Goal: Complete application form

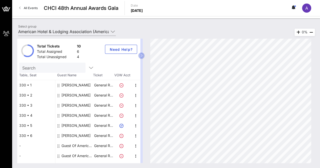
scroll to position [18, 0]
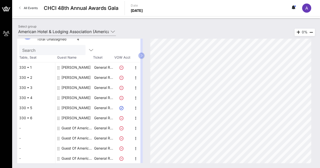
click at [71, 128] on div "Guest Of American Hotel & Lodging Association" at bounding box center [77, 128] width 32 height 10
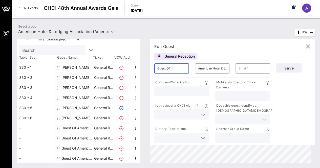
drag, startPoint x: 183, startPoint y: 67, endPoint x: 158, endPoint y: 64, distance: 25.5
click at [158, 64] on div "​ Guest Of" at bounding box center [171, 69] width 35 height 10
type input "[PERSON_NAME]"
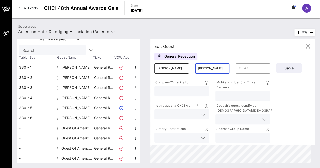
type input "[PERSON_NAME]"
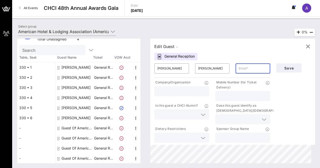
click at [228, 93] on input "text" at bounding box center [242, 96] width 49 height 7
type input "3012574237"
click at [263, 117] on icon at bounding box center [264, 120] width 5 height 6
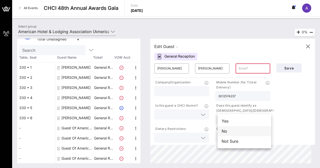
click at [243, 130] on div "No" at bounding box center [245, 131] width 54 height 10
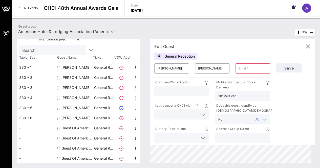
click at [203, 113] on icon at bounding box center [203, 115] width 5 height 6
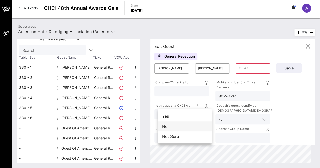
click at [184, 127] on div "No" at bounding box center [185, 126] width 54 height 10
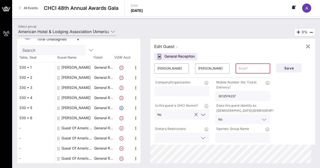
click at [170, 91] on input "text" at bounding box center [181, 91] width 49 height 7
type input "DB3"
click at [205, 138] on icon at bounding box center [203, 138] width 5 height 6
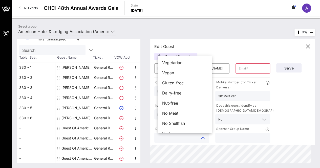
scroll to position [8, 0]
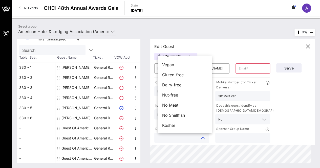
click at [243, 139] on input "text" at bounding box center [242, 138] width 49 height 7
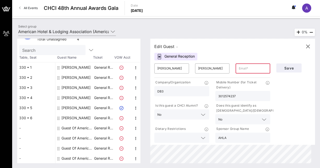
type input "AHLA"
click at [248, 67] on input "text" at bounding box center [253, 69] width 29 height 8
click at [288, 66] on button "Save" at bounding box center [288, 68] width 25 height 9
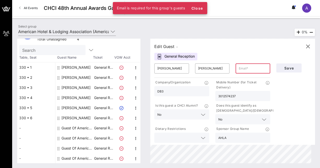
click at [247, 70] on input "text" at bounding box center [253, 69] width 29 height 8
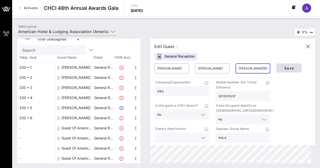
type input "[PERSON_NAME][EMAIL_ADDRESS][DOMAIN_NAME]"
click at [292, 68] on span "Save" at bounding box center [288, 68] width 17 height 4
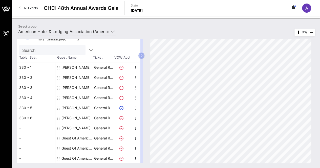
click at [75, 138] on div "Guest Of American Hotel & Lodging Association" at bounding box center [77, 138] width 32 height 10
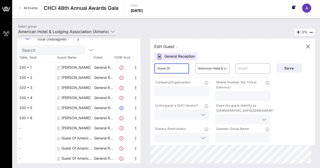
drag, startPoint x: 180, startPoint y: 66, endPoint x: 158, endPoint y: 69, distance: 22.7
click at [158, 69] on div "​ Guest Of" at bounding box center [171, 68] width 41 height 16
type input "[PERSON_NAME]"
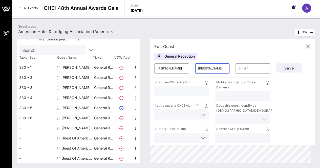
type input "[PERSON_NAME]"
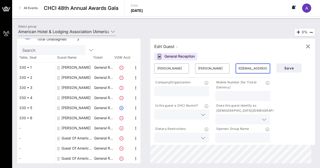
scroll to position [0, 23]
type input "[PERSON_NAME][EMAIL_ADDRESS][DOMAIN_NAME]"
click at [174, 91] on input "text" at bounding box center [181, 91] width 49 height 7
click at [174, 91] on input "S" at bounding box center [181, 91] width 49 height 7
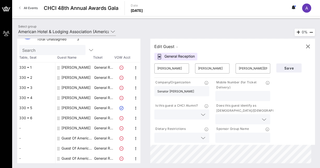
type input "Senator [PERSON_NAME]"
click at [236, 95] on input "text" at bounding box center [242, 96] width 49 height 7
type input "[PHONE_NUMBER]"
click at [263, 120] on icon at bounding box center [264, 120] width 5 height 6
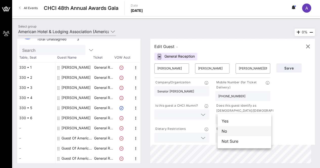
click at [249, 131] on div "No" at bounding box center [245, 131] width 54 height 10
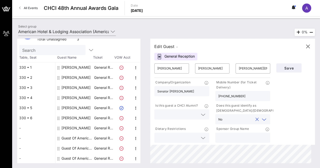
click at [247, 136] on input "text" at bounding box center [242, 138] width 49 height 7
type input "AHLA"
click at [201, 112] on div at bounding box center [181, 115] width 49 height 10
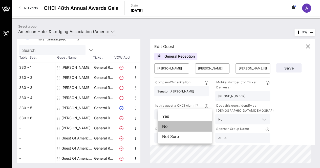
click at [190, 126] on div "No" at bounding box center [185, 126] width 54 height 10
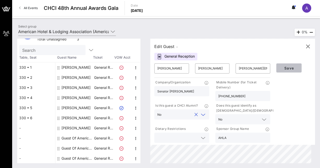
click at [286, 68] on span "Save" at bounding box center [288, 68] width 17 height 4
click at [259, 69] on input "[PERSON_NAME][EMAIL_ADDRESS][DOMAIN_NAME]" at bounding box center [253, 69] width 29 height 8
click at [284, 71] on button "Save" at bounding box center [288, 68] width 25 height 9
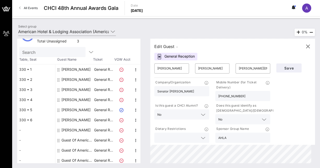
scroll to position [18, 0]
